Goal: Task Accomplishment & Management: Manage account settings

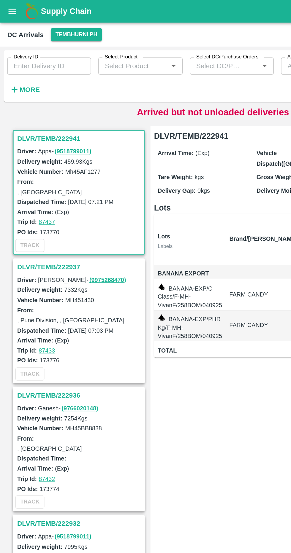
click at [18, 36] on label "Delivery ID" at bounding box center [17, 37] width 16 height 5
click at [18, 38] on input "Delivery ID" at bounding box center [32, 43] width 55 height 11
click at [11, 58] on icon "button" at bounding box center [9, 58] width 7 height 7
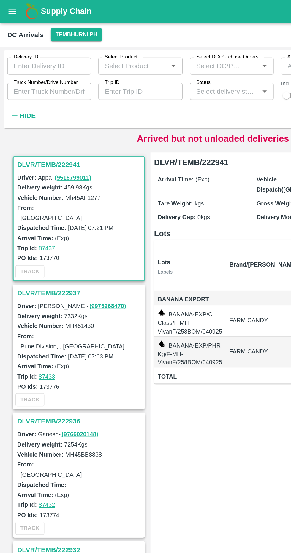
click at [20, 59] on input "Truck Number/Drive Number" at bounding box center [32, 59] width 55 height 11
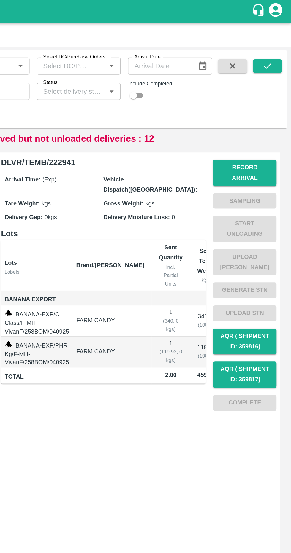
type input "9103"
click at [275, 43] on icon "submit" at bounding box center [275, 43] width 7 height 7
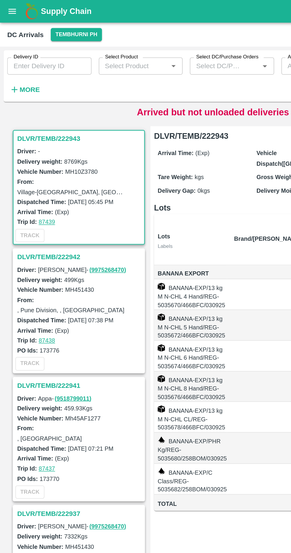
click at [22, 57] on strong "More" at bounding box center [19, 58] width 13 height 5
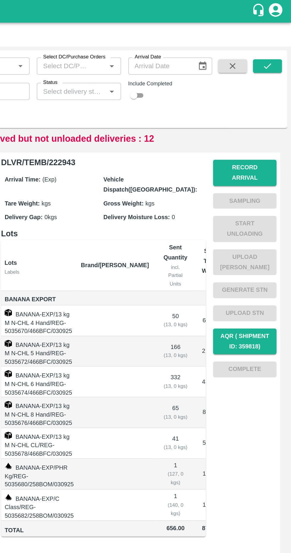
click at [158, 62] on input "Status" at bounding box center [147, 60] width 42 height 8
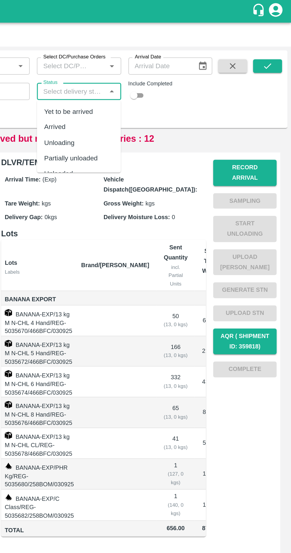
click at [155, 79] on div "Arrived" at bounding box center [151, 83] width 55 height 10
type input "Arrived"
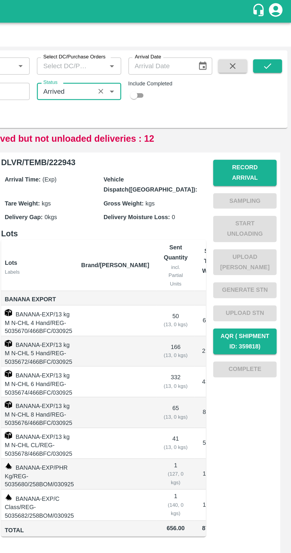
click at [275, 43] on icon "submit" at bounding box center [275, 44] width 5 height 4
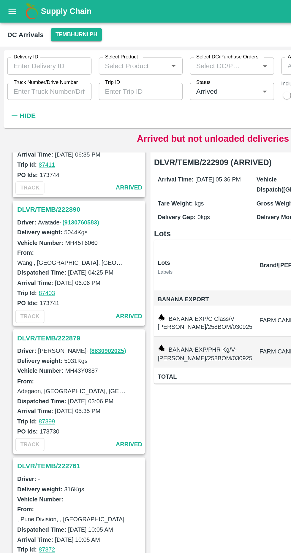
scroll to position [224, 0]
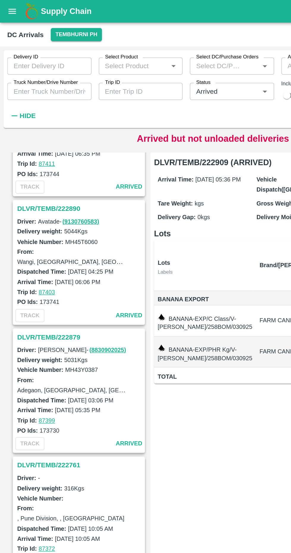
click at [57, 217] on h3 "DLVR/TEMB/222879" at bounding box center [52, 221] width 82 height 8
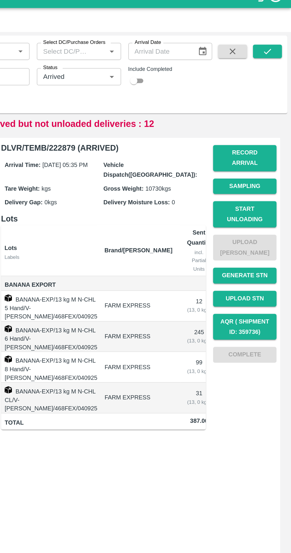
scroll to position [0, 32]
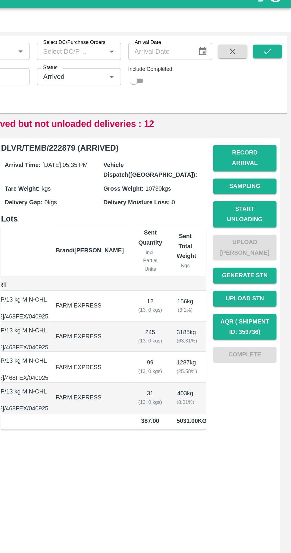
click at [267, 143] on button "Start Unloading" at bounding box center [261, 149] width 42 height 17
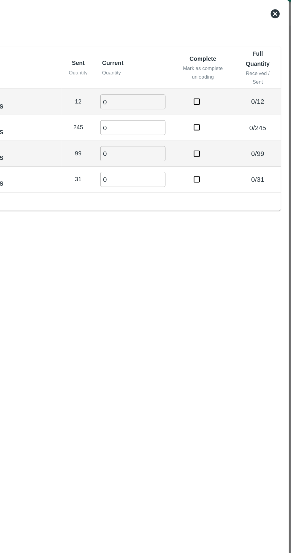
click at [175, 81] on input "0" at bounding box center [187, 81] width 43 height 10
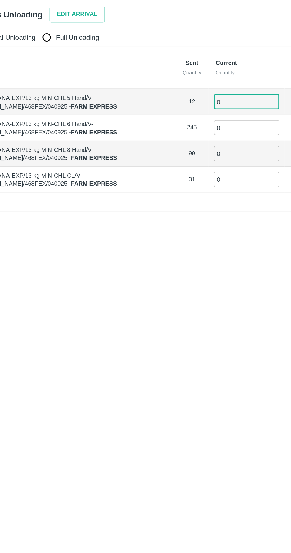
click at [86, 22] on button "Edit Arrival" at bounding box center [76, 23] width 36 height 10
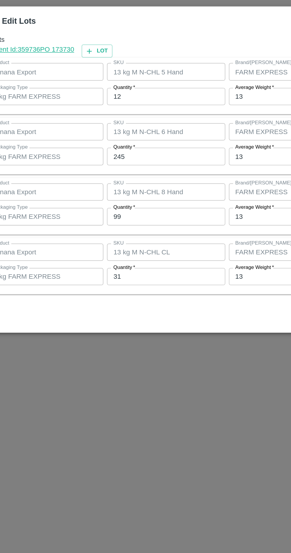
click at [141, 231] on input "12" at bounding box center [134, 228] width 77 height 11
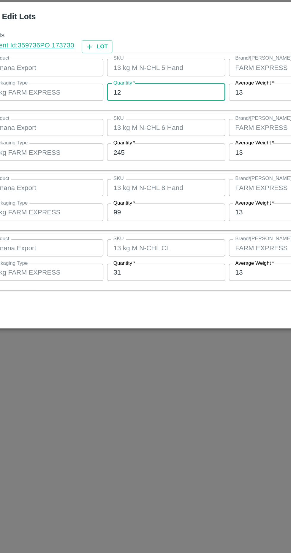
scroll to position [338, 0]
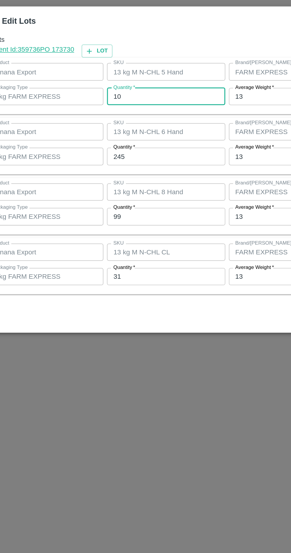
type input "10"
click at [149, 269] on input "245" at bounding box center [134, 267] width 77 height 11
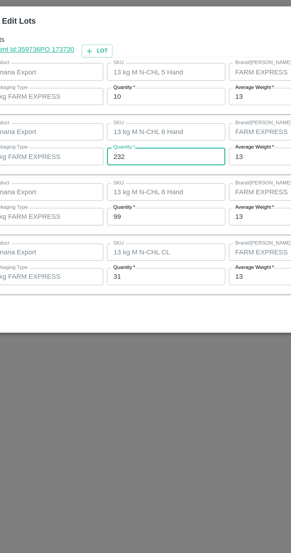
type input "232"
click at [150, 308] on input "99" at bounding box center [134, 306] width 77 height 11
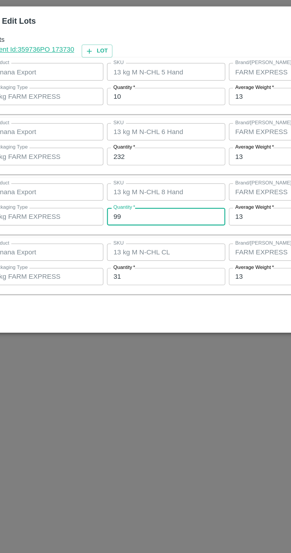
type input "9"
type input "113"
click at [142, 345] on input "31" at bounding box center [134, 346] width 77 height 11
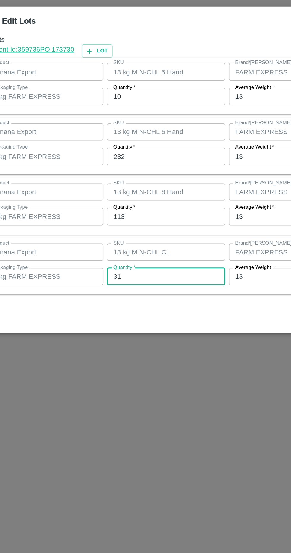
type input "3"
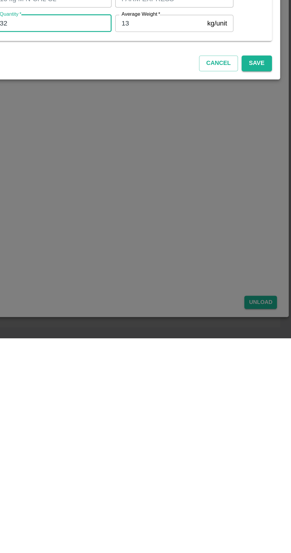
scroll to position [0, 0]
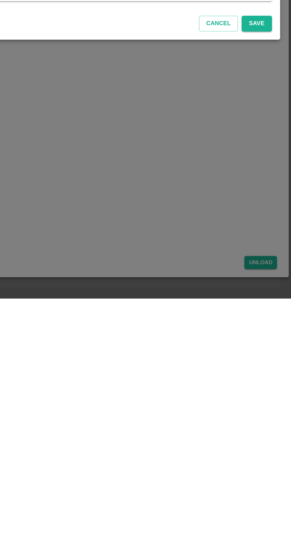
type input "32"
click at [276, 374] on button "Save" at bounding box center [268, 373] width 20 height 10
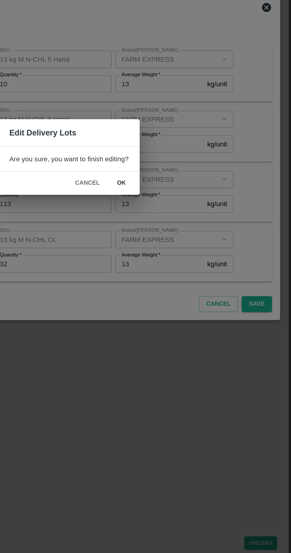
click at [179, 293] on button "ok" at bounding box center [179, 293] width 19 height 10
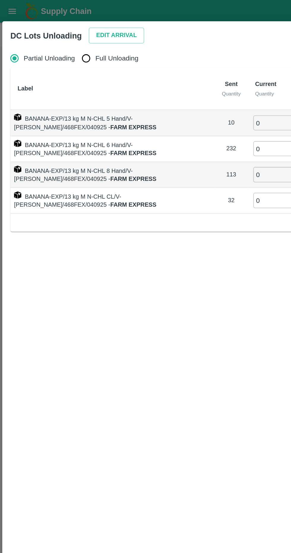
click at [60, 36] on input "Full Unloading" at bounding box center [56, 38] width 12 height 12
radio input "true"
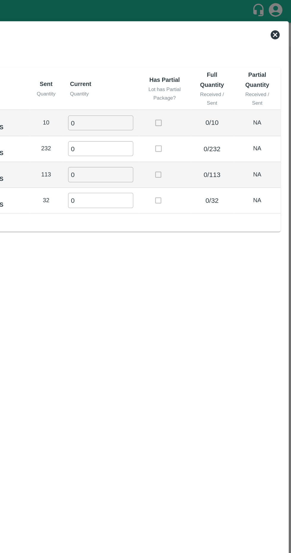
click at [170, 80] on input "0" at bounding box center [166, 81] width 43 height 10
type input "10"
type input "232"
type input "113"
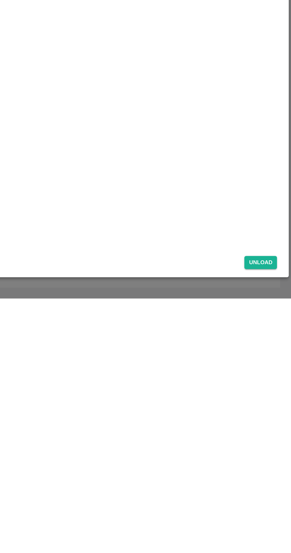
type input "32"
click at [275, 530] on button "Unload" at bounding box center [270, 529] width 21 height 9
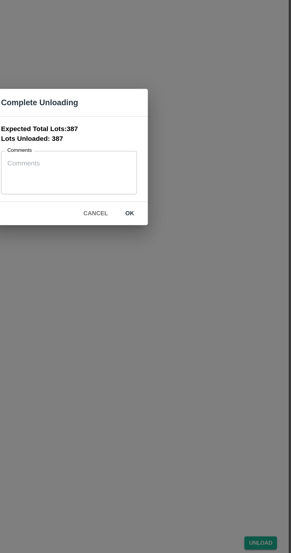
click at [184, 318] on button "ok" at bounding box center [185, 313] width 19 height 10
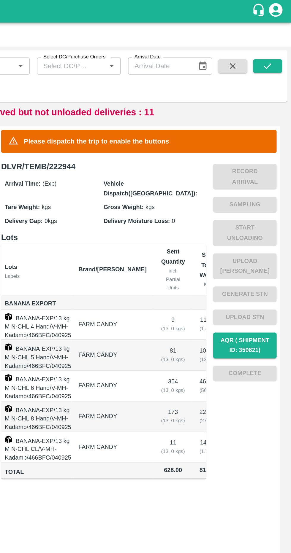
click at [213, 57] on div "Delivery ID Delivery ID Select Product Select Product   * Select DC/Purchase Or…" at bounding box center [119, 48] width 239 height 31
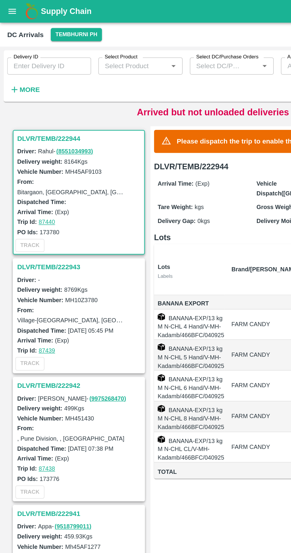
click at [25, 54] on button "More" at bounding box center [16, 59] width 23 height 10
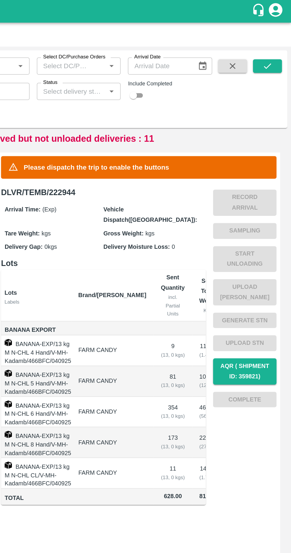
click at [155, 61] on input "Status" at bounding box center [147, 60] width 42 height 8
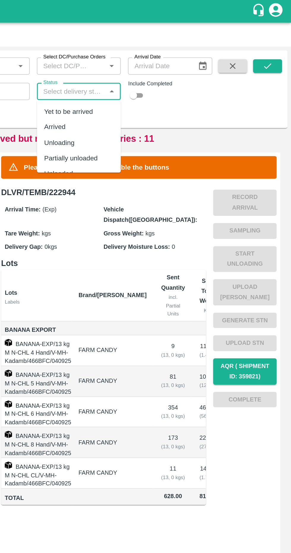
click at [155, 78] on div "Yet to be arrived" at bounding box center [151, 73] width 55 height 10
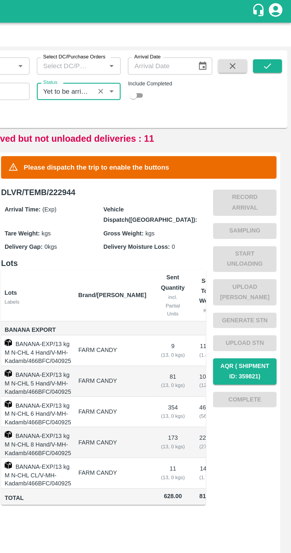
click at [159, 49] on div "Select DC/Purchase Orders   *" at bounding box center [151, 43] width 55 height 11
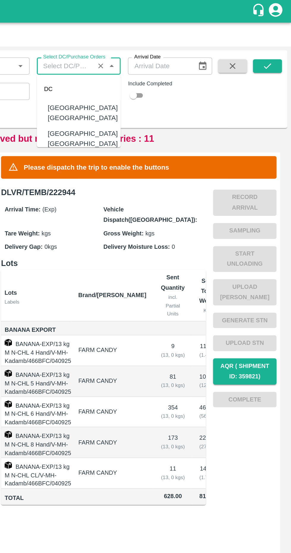
click at [234, 82] on div "Delivery ID Delivery ID Select Product Select Product   * Select DC/Purchase Or…" at bounding box center [145, 58] width 286 height 51
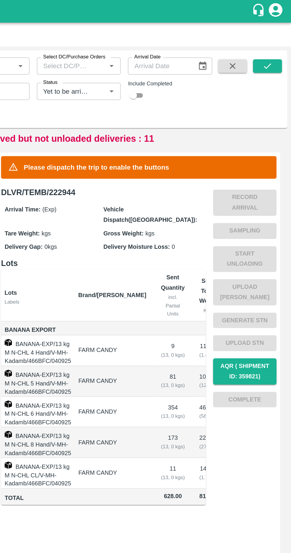
click at [157, 58] on input "Status" at bounding box center [143, 60] width 34 height 8
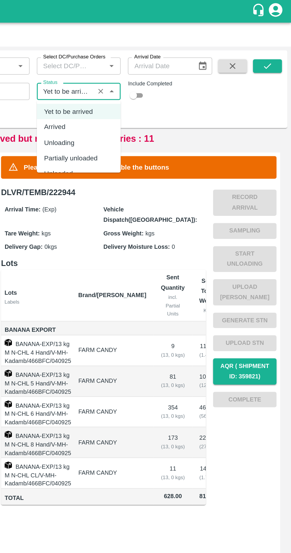
click at [149, 83] on div "Arrived" at bounding box center [151, 83] width 55 height 10
type input "Arrived"
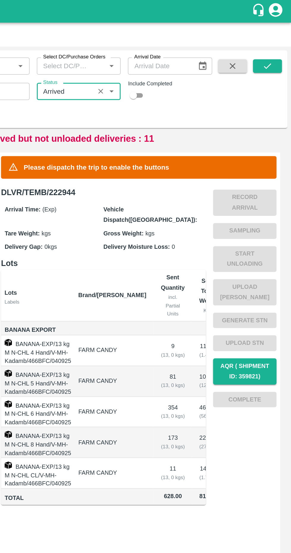
click at [282, 46] on button "submit" at bounding box center [275, 43] width 19 height 9
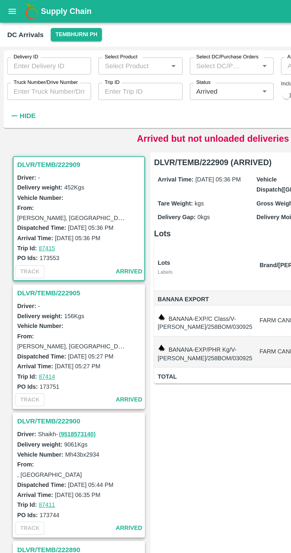
click at [3, 320] on div "DLVR/TEMB/222909 Driver: - Delivery weight: 452 Kgs Vehicle Number: From: Akole…" at bounding box center [145, 322] width 286 height 455
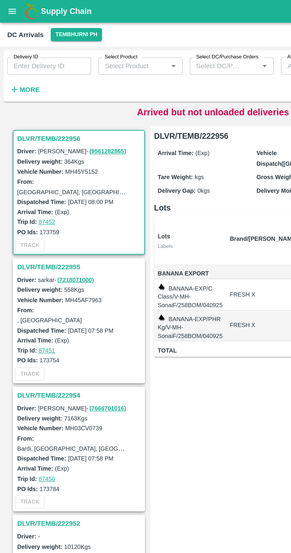
click at [18, 62] on h6 "More" at bounding box center [19, 59] width 13 height 8
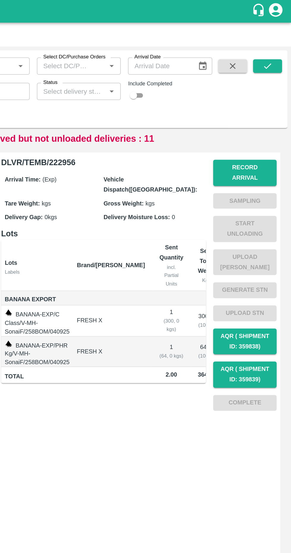
click at [150, 61] on input "Status" at bounding box center [147, 60] width 42 height 8
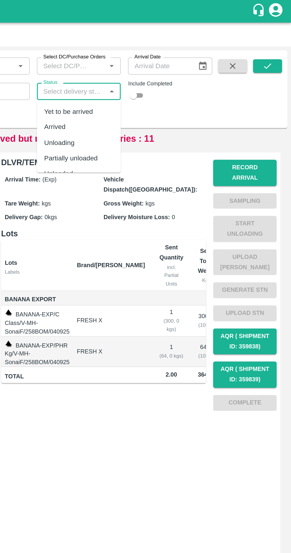
click at [151, 83] on div "Arrived" at bounding box center [151, 83] width 55 height 10
type input "Arrived"
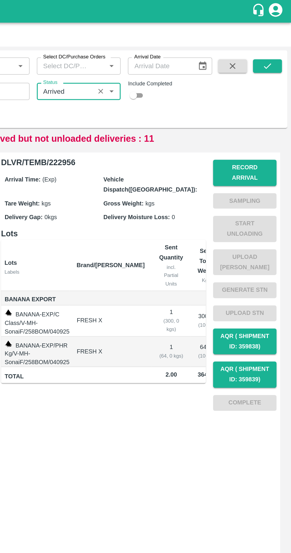
click at [275, 43] on icon "submit" at bounding box center [275, 43] width 7 height 7
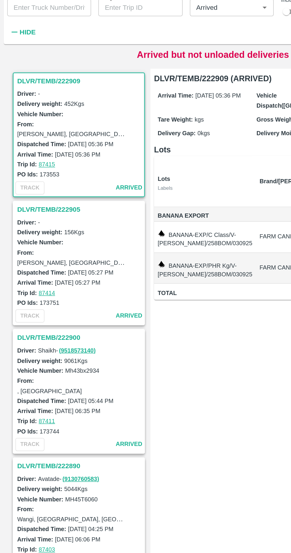
click at [44, 274] on h3 "DLVR/TEMB/222900" at bounding box center [52, 276] width 82 height 8
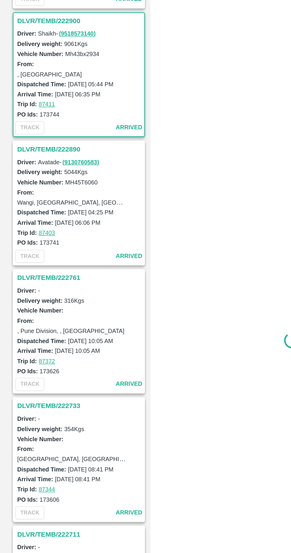
scroll to position [170, 0]
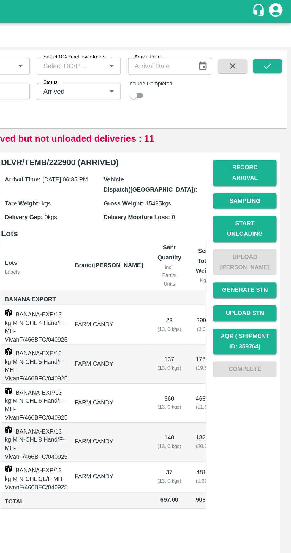
click at [277, 144] on button "Start Unloading" at bounding box center [261, 149] width 42 height 17
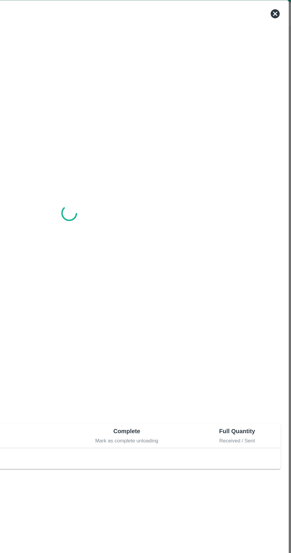
scroll to position [0, 0]
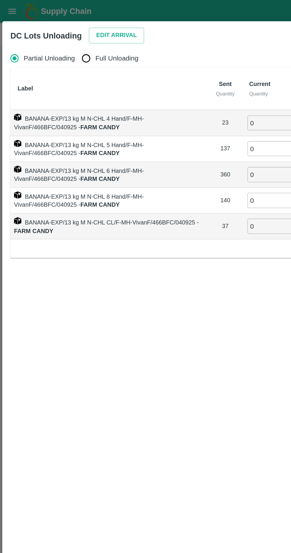
click at [79, 21] on button "Edit Arrival" at bounding box center [76, 23] width 36 height 10
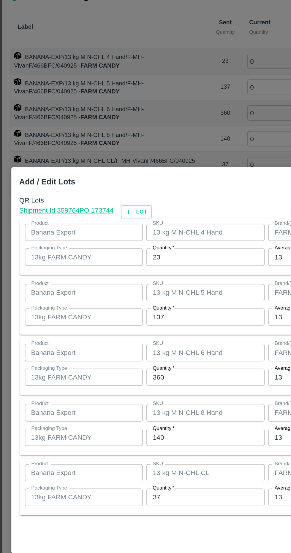
click at [139, 208] on input "23" at bounding box center [134, 208] width 77 height 11
type input "25"
click at [140, 248] on input "137" at bounding box center [134, 248] width 77 height 11
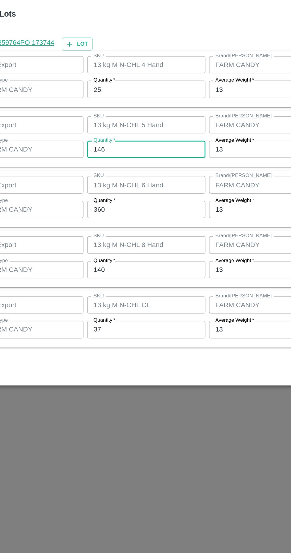
type input "146"
click at [156, 288] on input "360" at bounding box center [134, 287] width 77 height 11
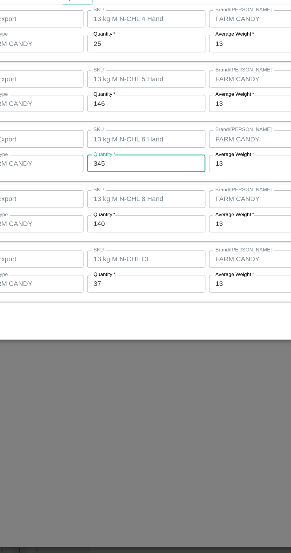
type input "345"
click at [146, 328] on input "140" at bounding box center [134, 326] width 77 height 11
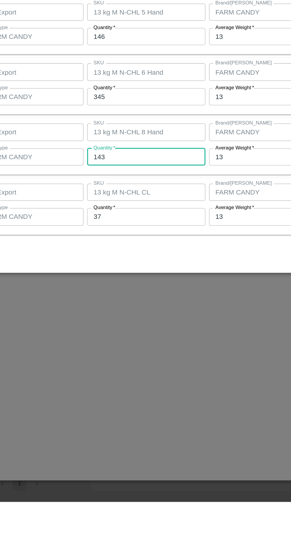
type input "143"
click at [150, 368] on input "37" at bounding box center [134, 365] width 77 height 11
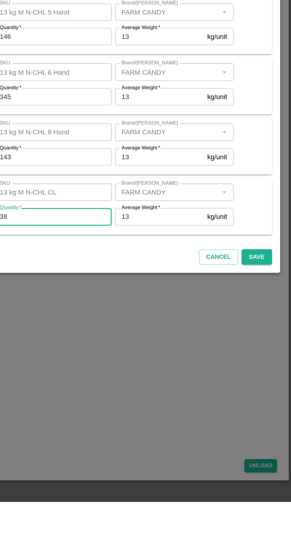
type input "38"
click at [277, 394] on button "Save" at bounding box center [268, 392] width 20 height 10
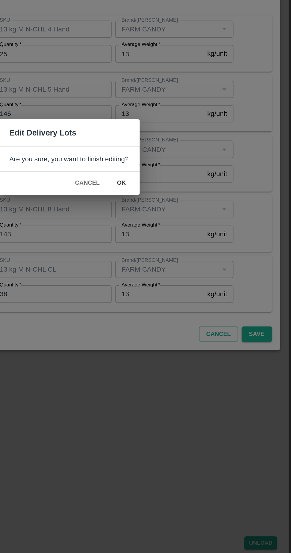
click at [180, 297] on button "ok" at bounding box center [179, 293] width 19 height 10
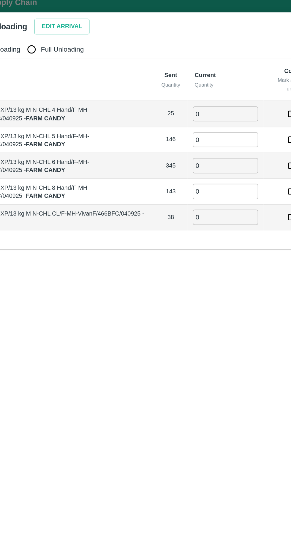
click at [77, 41] on span "Full Unloading" at bounding box center [77, 38] width 28 height 7
click at [62, 41] on input "Full Unloading" at bounding box center [56, 38] width 12 height 12
radio input "true"
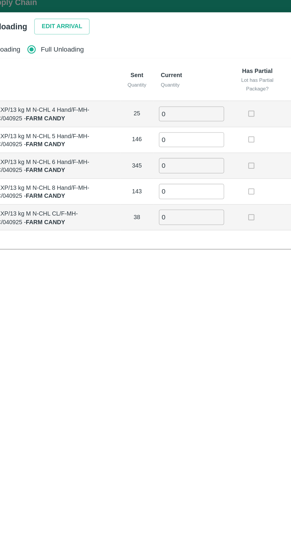
click at [181, 81] on input "0" at bounding box center [161, 81] width 43 height 10
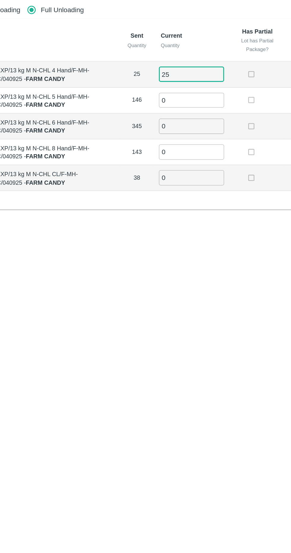
type input "25"
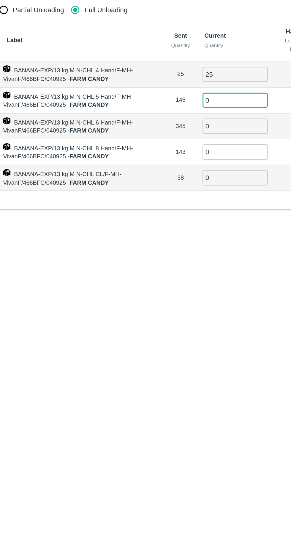
click at [150, 98] on input "0" at bounding box center [161, 97] width 43 height 10
type input "146"
click at [151, 118] on input "0" at bounding box center [161, 114] width 43 height 10
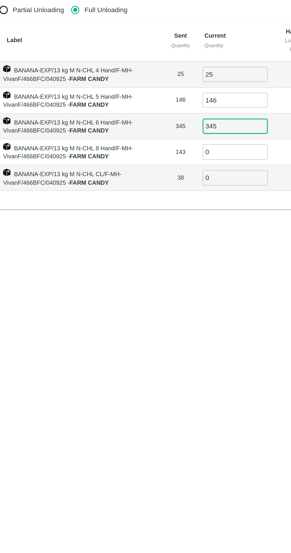
type input "345"
click at [152, 146] on input "0" at bounding box center [161, 148] width 43 height 10
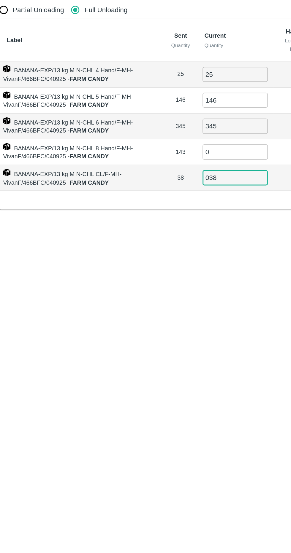
type input "038"
click at [157, 133] on input "0" at bounding box center [161, 131] width 43 height 10
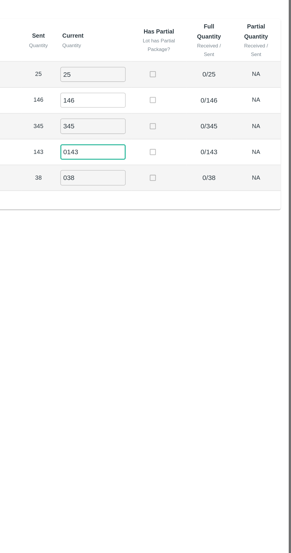
click at [145, 129] on input "0143" at bounding box center [161, 131] width 43 height 10
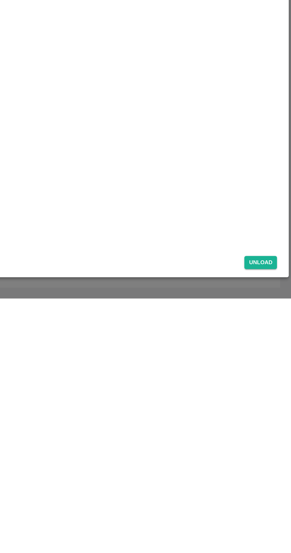
type input "143"
click at [271, 529] on button "Unload" at bounding box center [270, 529] width 21 height 9
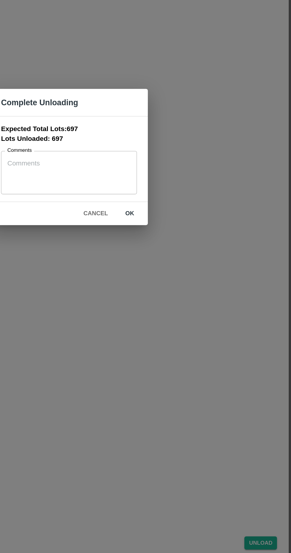
click at [170, 311] on button "Cancel" at bounding box center [162, 313] width 21 height 10
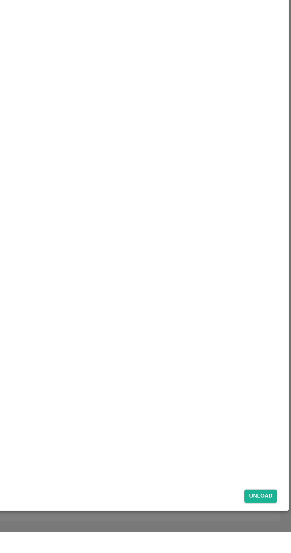
click at [271, 534] on button "Unload" at bounding box center [270, 529] width 21 height 9
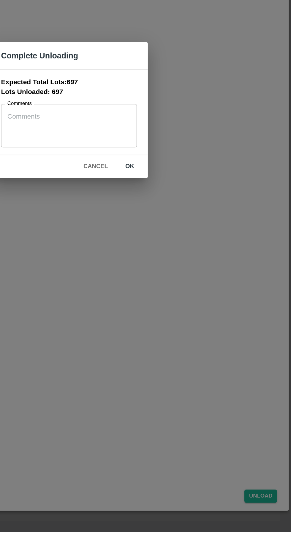
click at [185, 319] on button "ok" at bounding box center [185, 313] width 19 height 10
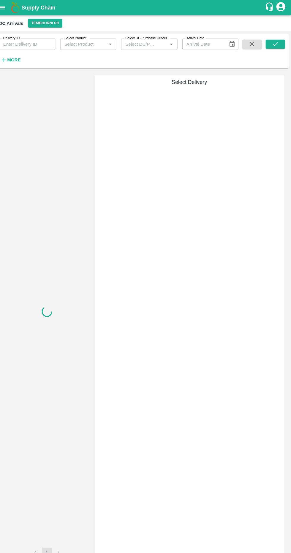
click at [20, 61] on h6 "More" at bounding box center [19, 59] width 13 height 8
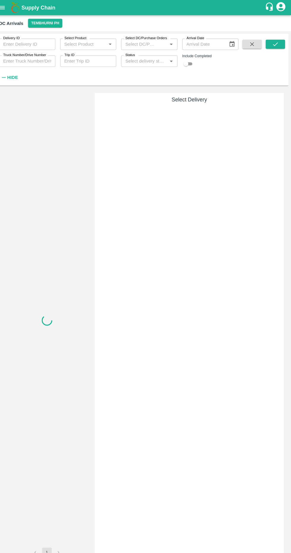
click at [161, 60] on input "Status" at bounding box center [147, 60] width 42 height 8
click at [160, 81] on div "Arrived" at bounding box center [151, 83] width 55 height 10
type input "Arrived"
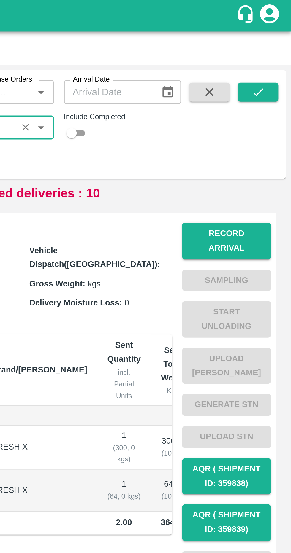
click at [282, 39] on button "submit" at bounding box center [275, 43] width 19 height 9
